Goal: Information Seeking & Learning: Understand process/instructions

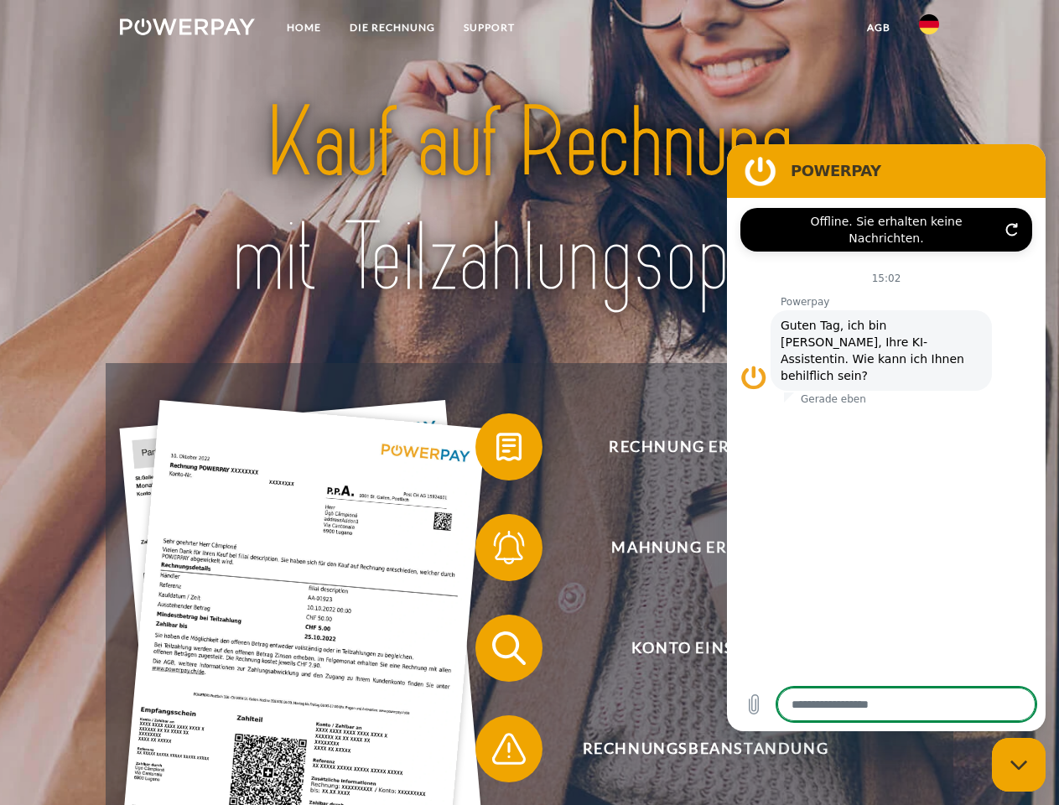
click at [187, 29] on img at bounding box center [187, 26] width 135 height 17
click at [929, 29] on img at bounding box center [929, 24] width 20 height 20
click at [878, 28] on link "agb" at bounding box center [879, 28] width 52 height 30
click at [496, 450] on span at bounding box center [484, 447] width 84 height 84
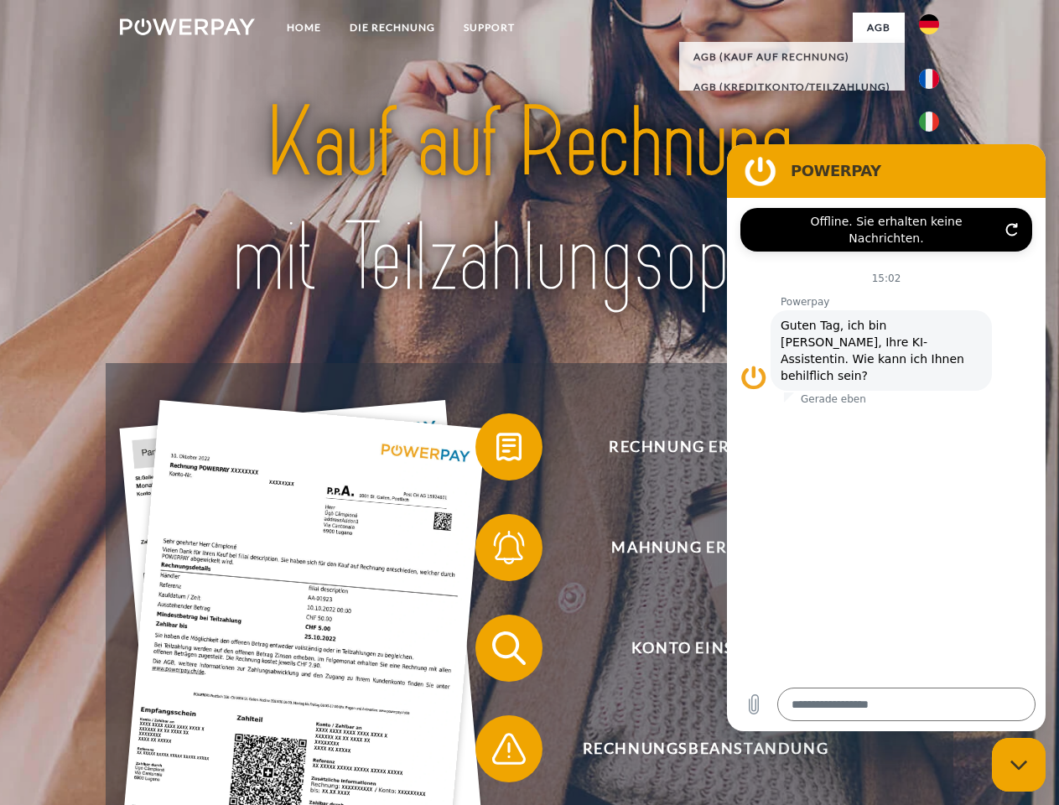
click at [496, 551] on span at bounding box center [484, 548] width 84 height 84
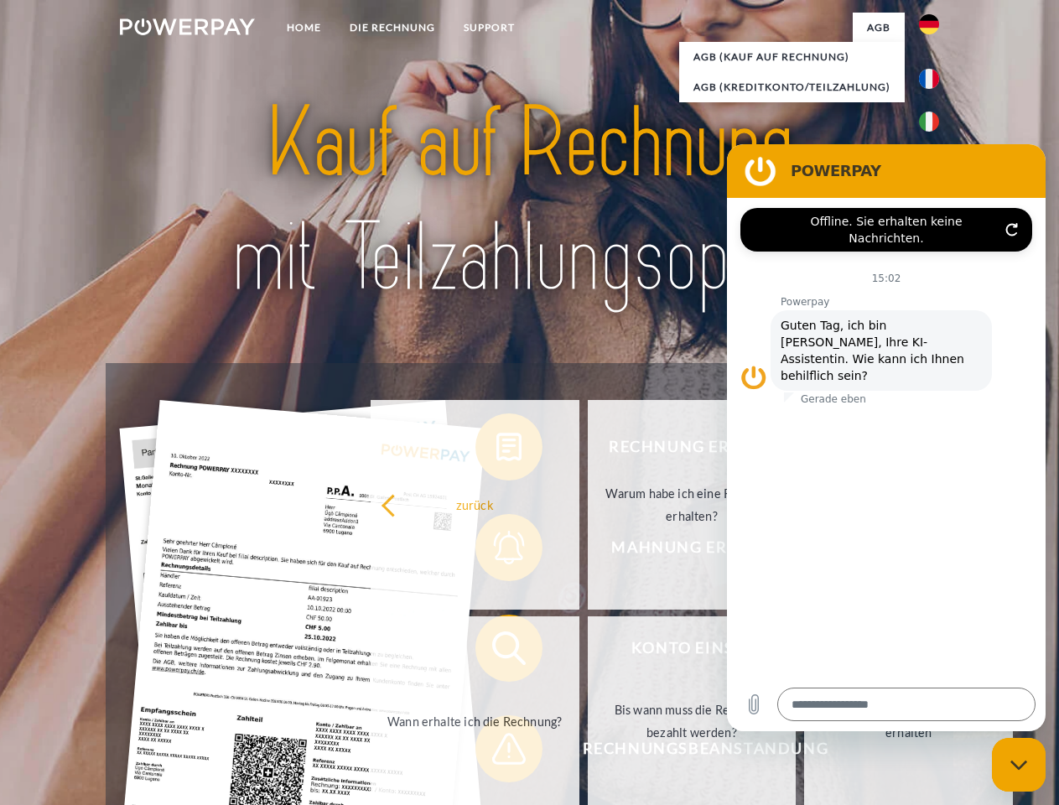
click at [588, 652] on link "Bis wann muss die Rechnung bezahlt werden?" at bounding box center [692, 721] width 209 height 210
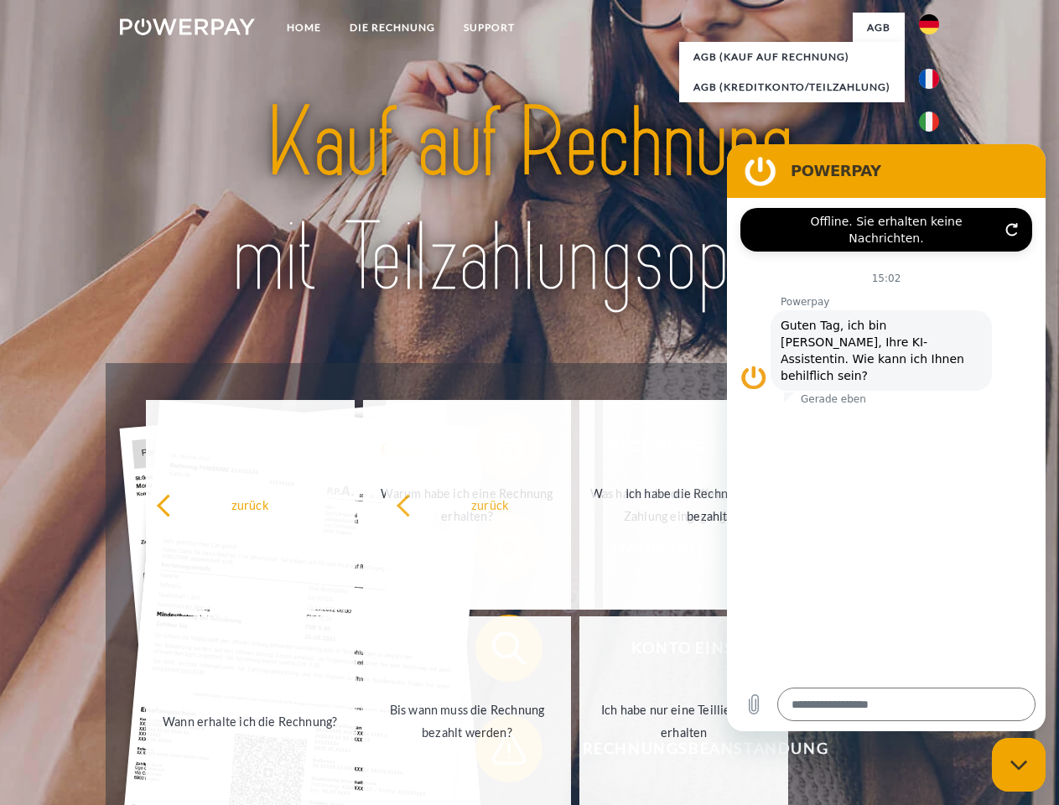
click at [496, 752] on span at bounding box center [484, 749] width 84 height 84
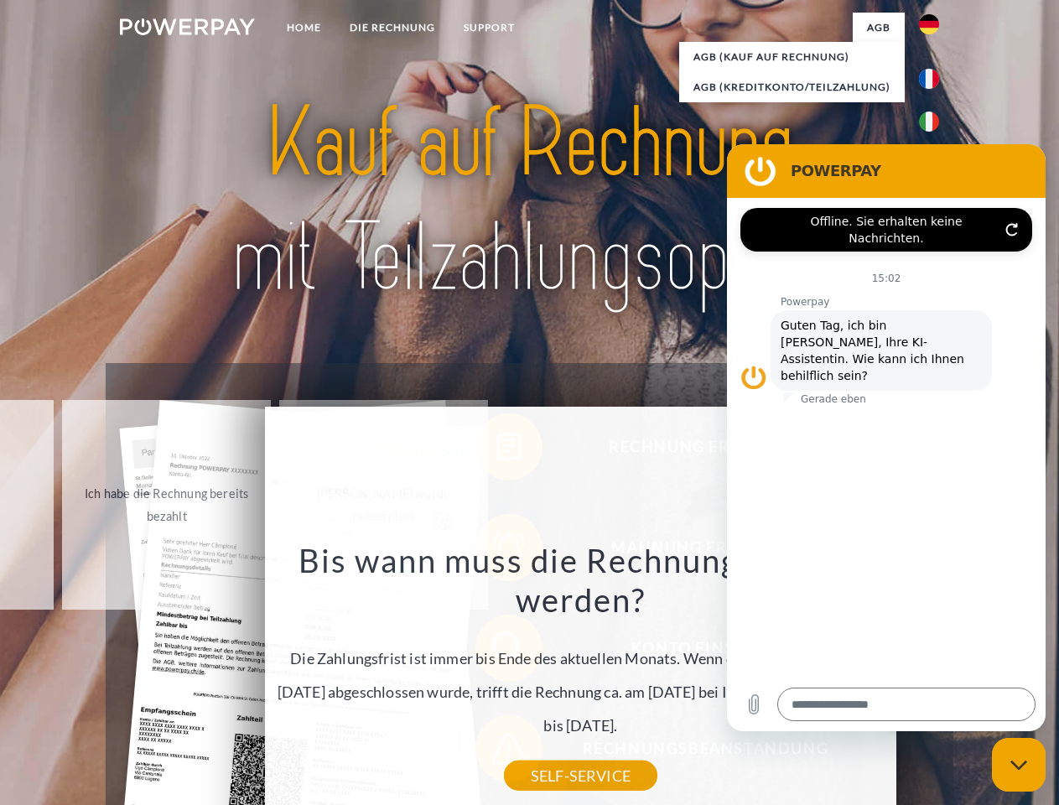
click at [1019, 765] on icon "Messaging-Fenster schließen" at bounding box center [1019, 765] width 18 height 11
type textarea "*"
